Goal: Navigation & Orientation: Go to known website

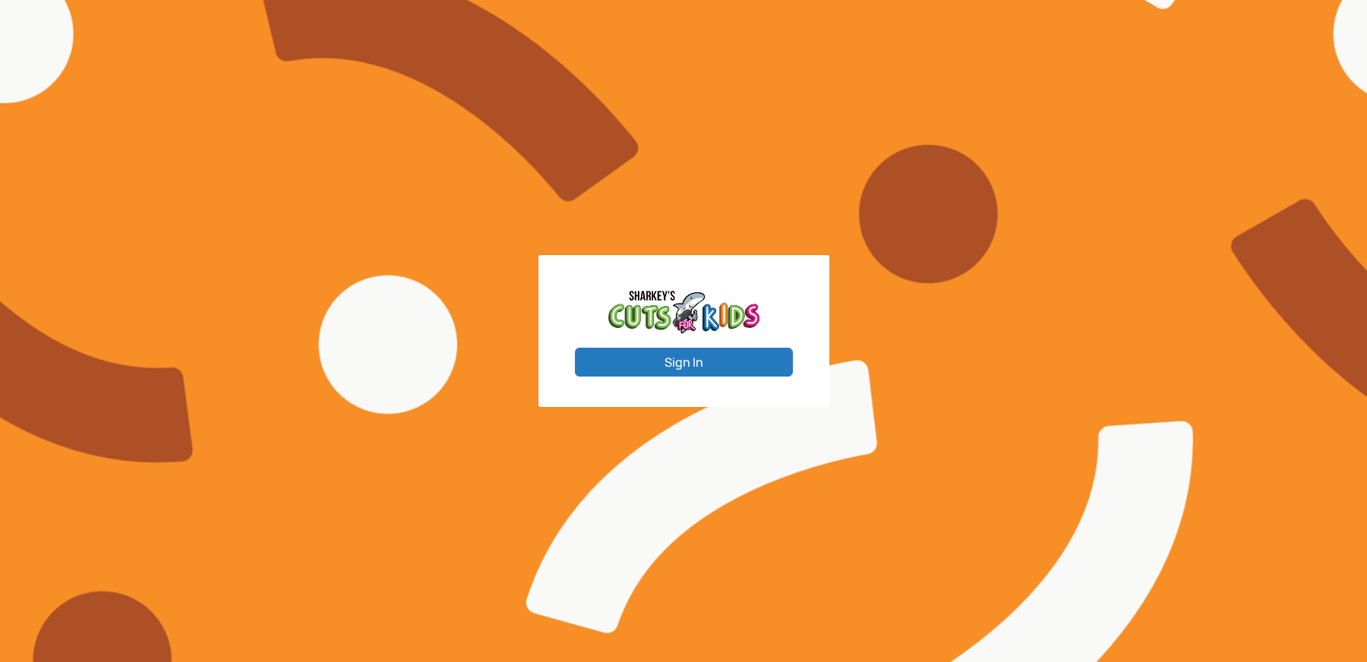
click at [661, 360] on button "Sign In" at bounding box center [684, 362] width 218 height 29
